Goal: Information Seeking & Learning: Learn about a topic

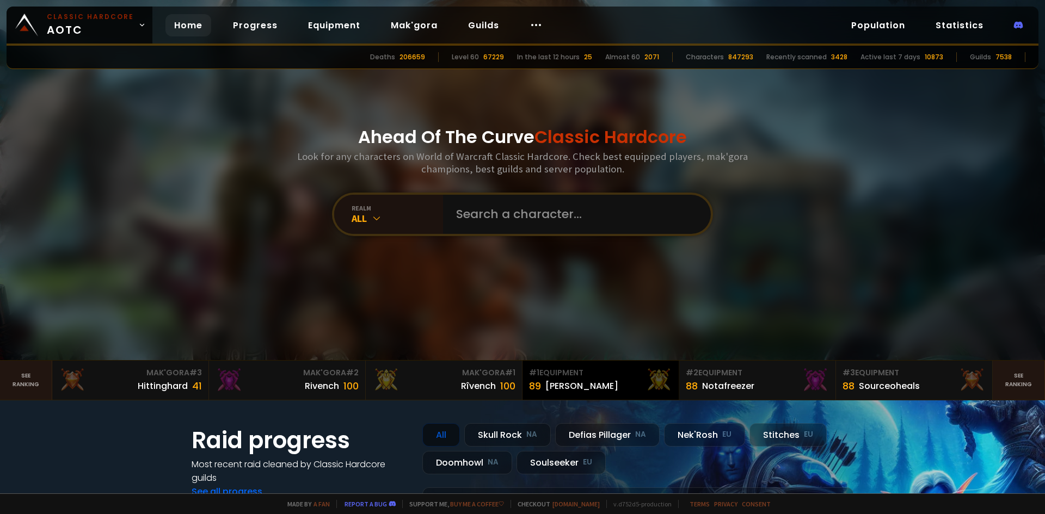
click at [580, 374] on div "# 1 Equipment" at bounding box center [600, 372] width 143 height 11
click at [502, 58] on div "67229" at bounding box center [493, 57] width 21 height 10
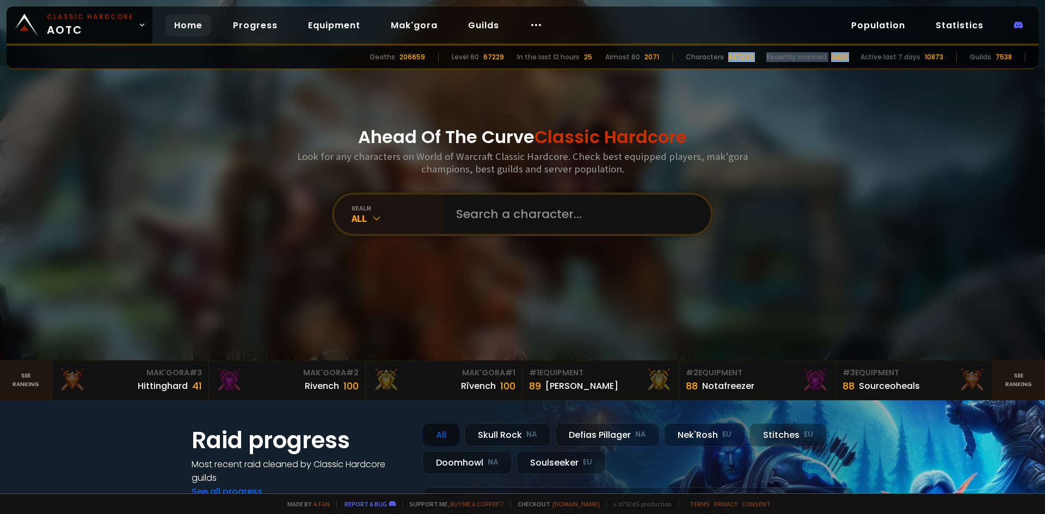
drag, startPoint x: 732, startPoint y: 56, endPoint x: 859, endPoint y: 56, distance: 127.4
click at [859, 56] on div "Deaths 206659 Level 60 67229 In the last 12 hours 25 Almost 60 2071 Characters …" at bounding box center [523, 57] width 1032 height 23
drag, startPoint x: 944, startPoint y: 56, endPoint x: 929, endPoint y: 55, distance: 15.3
click at [929, 55] on div "Deaths 206659 Level 60 67229 In the last 12 hours 25 Almost 60 2071 Characters …" at bounding box center [523, 57] width 1032 height 23
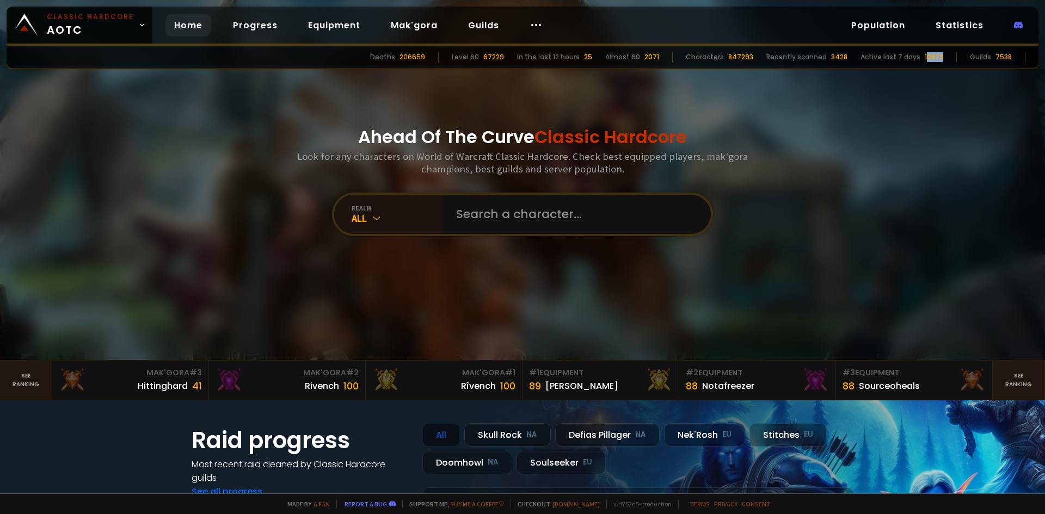
click at [929, 55] on div "10873" at bounding box center [934, 57] width 19 height 10
drag, startPoint x: 500, startPoint y: 54, endPoint x: 518, endPoint y: 52, distance: 18.1
click at [518, 52] on div "Deaths 206659 Level 60 67229 In the last 12 hours 25 Almost 60 2071 Characters …" at bounding box center [523, 57] width 1032 height 23
click at [530, 26] on icon at bounding box center [536, 25] width 13 height 13
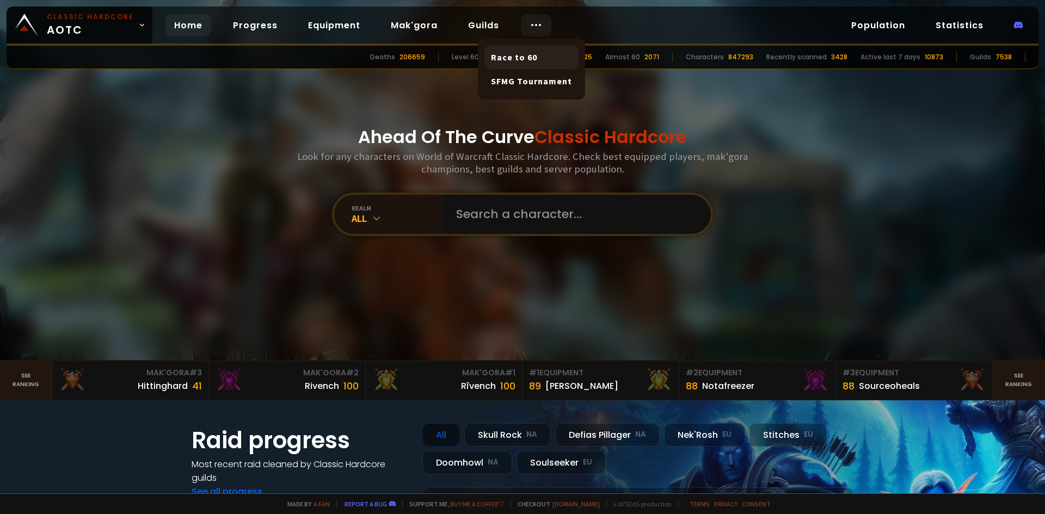
click at [530, 54] on link "Race to 60" at bounding box center [531, 57] width 94 height 24
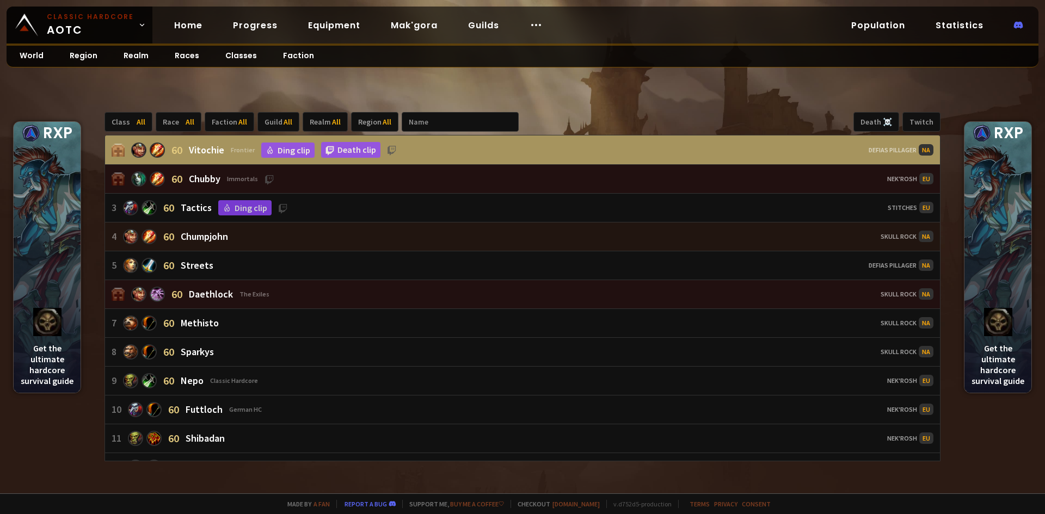
click at [212, 238] on div "Chumpjohn" at bounding box center [204, 236] width 47 height 13
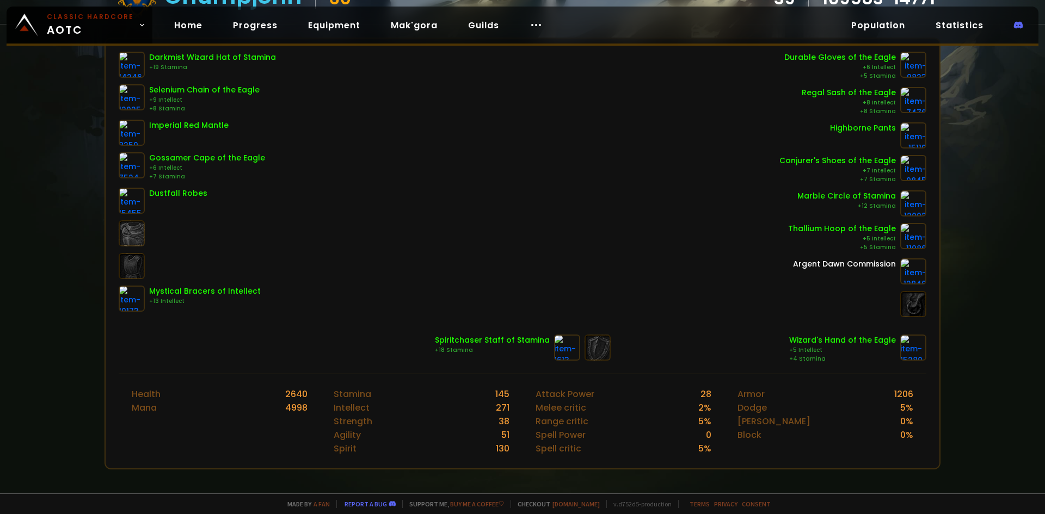
scroll to position [106, 0]
